Goal: Task Accomplishment & Management: Use online tool/utility

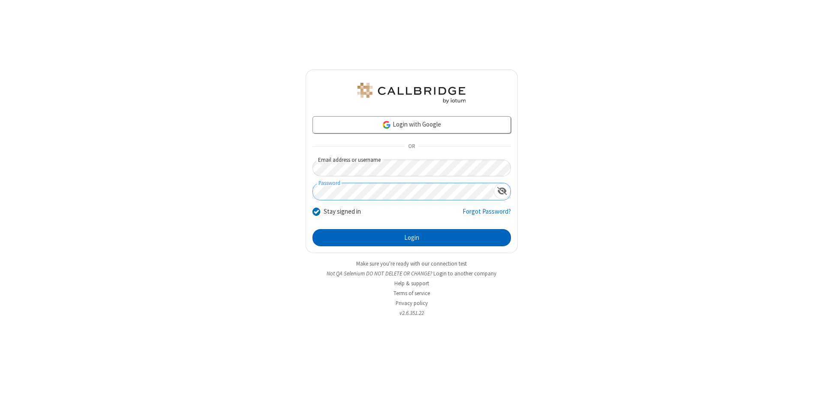
click at [412, 237] on button "Login" at bounding box center [412, 237] width 198 height 17
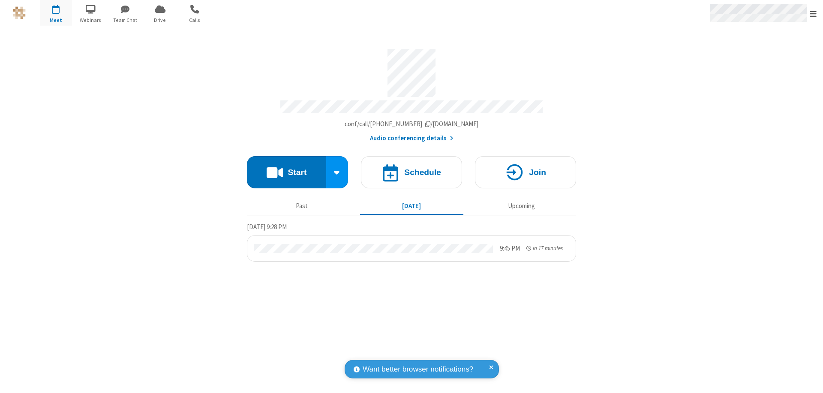
click at [813, 13] on span "Open menu" at bounding box center [813, 13] width 7 height 9
click at [160, 20] on span "Drive" at bounding box center [160, 20] width 32 height 8
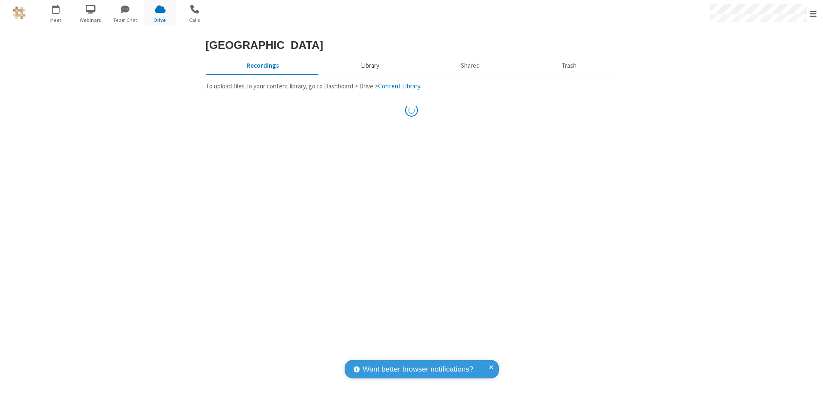
click at [369, 74] on button "Library" at bounding box center [370, 65] width 100 height 16
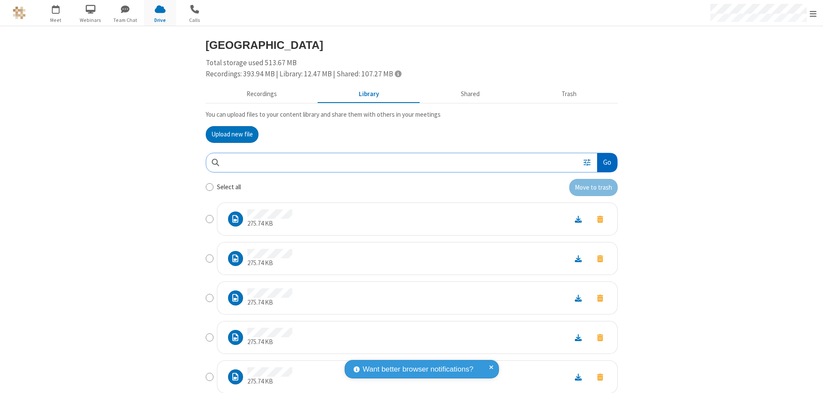
click at [604, 162] on button "Go" at bounding box center [607, 162] width 20 height 19
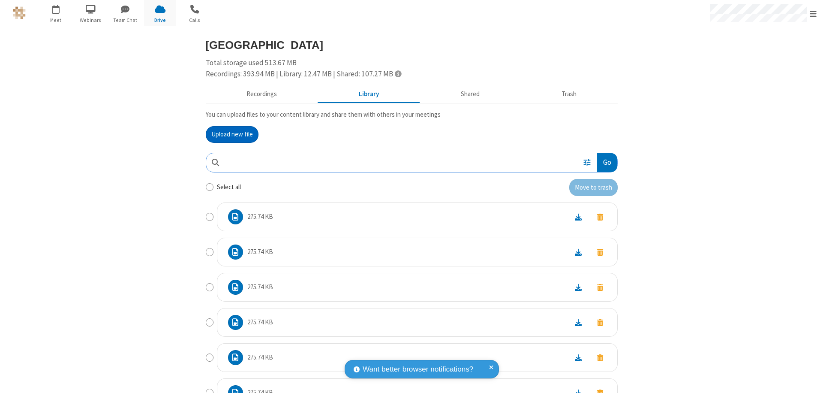
click at [228, 134] on button "Upload new file" at bounding box center [232, 134] width 53 height 17
